Goal: Find specific page/section

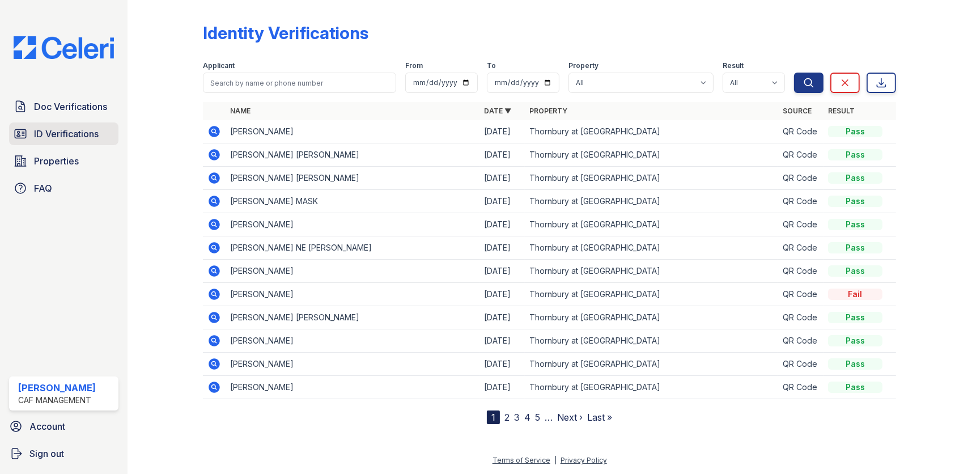
click at [62, 127] on span "ID Verifications" at bounding box center [66, 134] width 65 height 14
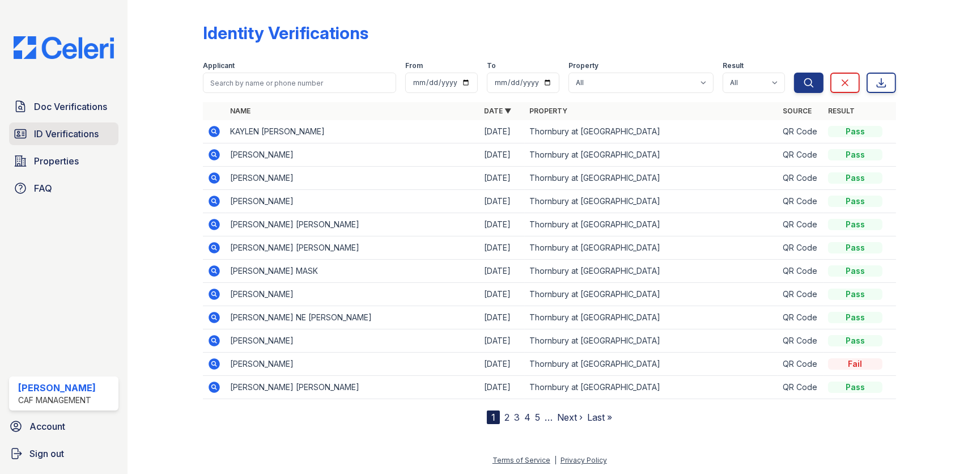
click at [73, 131] on span "ID Verifications" at bounding box center [66, 134] width 65 height 14
